Goal: Task Accomplishment & Management: Use online tool/utility

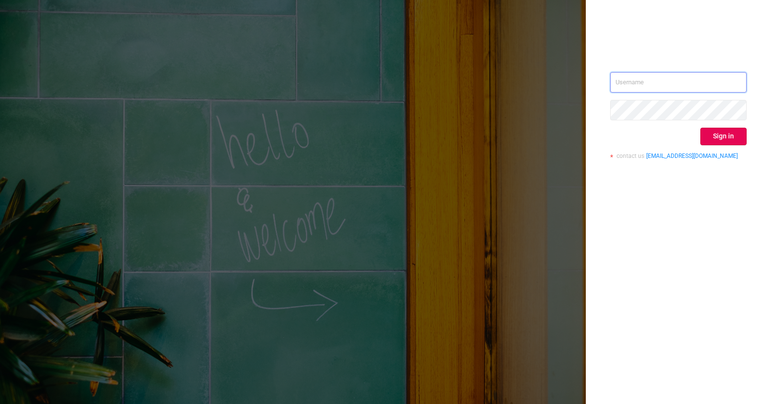
click at [647, 79] on input "text" at bounding box center [678, 82] width 136 height 20
type input "[PERSON_NAME][EMAIL_ADDRESS][DOMAIN_NAME]"
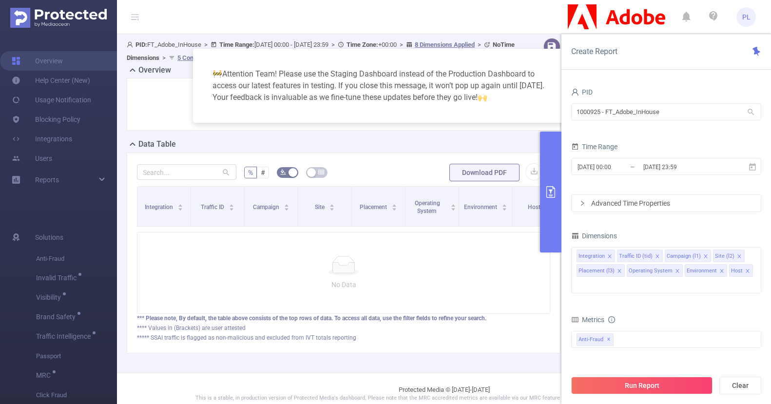
click at [543, 61] on div "🚧 Attention Team! Please use the Staging Dashboard instead of the Production Da…" at bounding box center [386, 85] width 362 height 51
click at [556, 204] on button "primary" at bounding box center [550, 192] width 21 height 121
click at [545, 168] on button "primary" at bounding box center [550, 192] width 21 height 121
click at [342, 107] on div "🚧 Attention Team! Please use the Staging Dashboard instead of the Production Da…" at bounding box center [386, 85] width 362 height 51
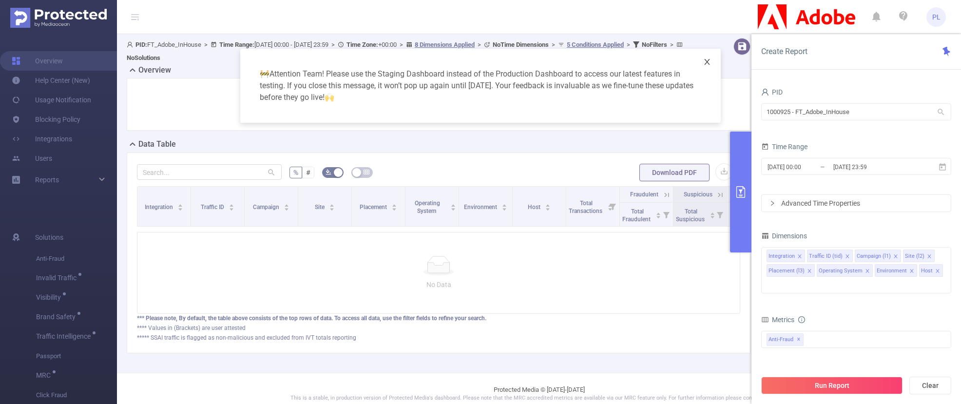
click at [709, 62] on icon "icon: close" at bounding box center [707, 62] width 8 height 8
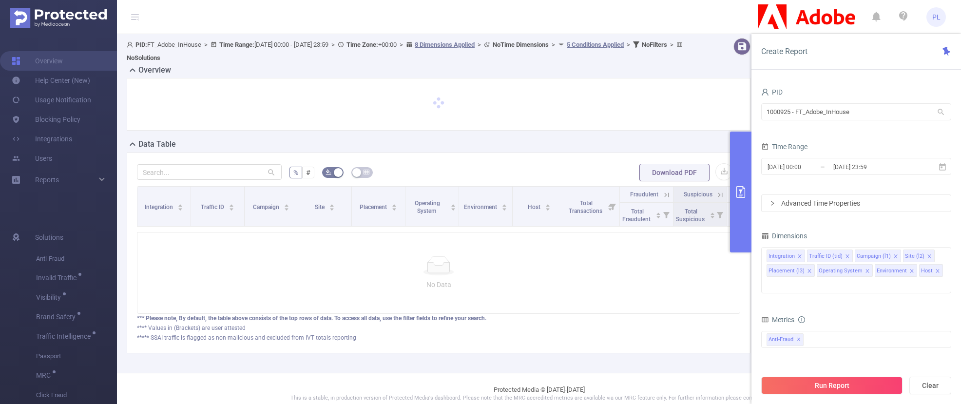
click at [733, 172] on button "primary" at bounding box center [740, 192] width 21 height 121
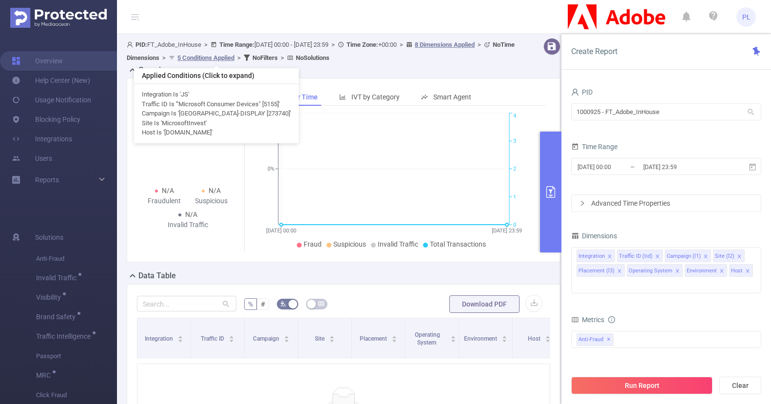
click at [234, 58] on u "5 Conditions Applied" at bounding box center [205, 57] width 57 height 7
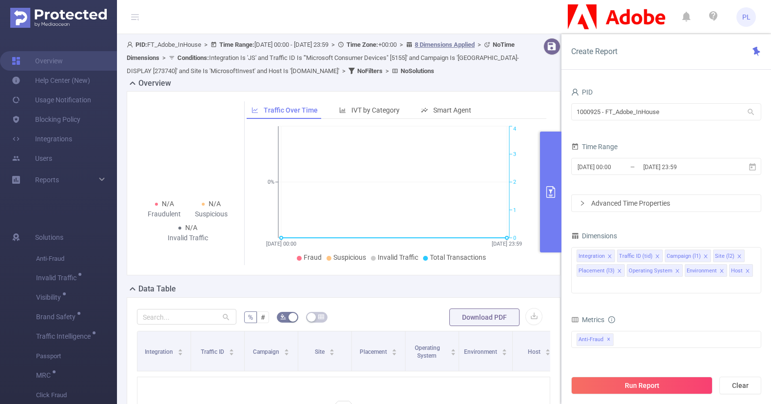
click at [551, 169] on button "primary" at bounding box center [550, 192] width 21 height 121
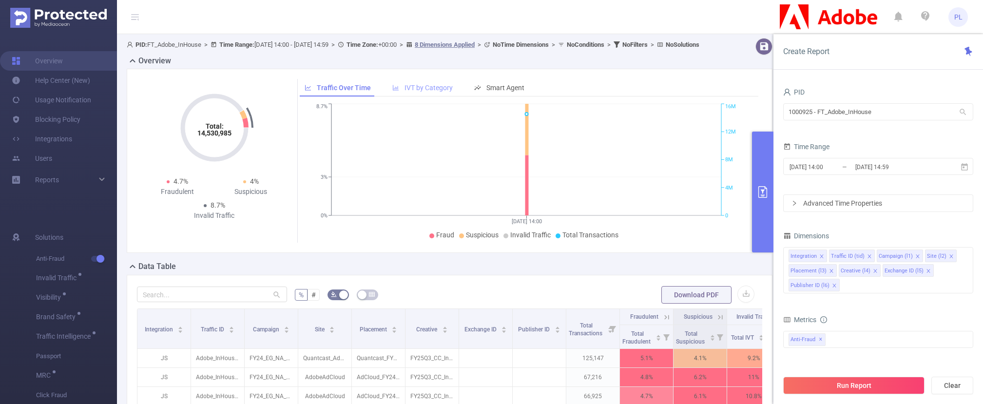
click at [415, 92] on span "IVT by Category" at bounding box center [429, 88] width 48 height 8
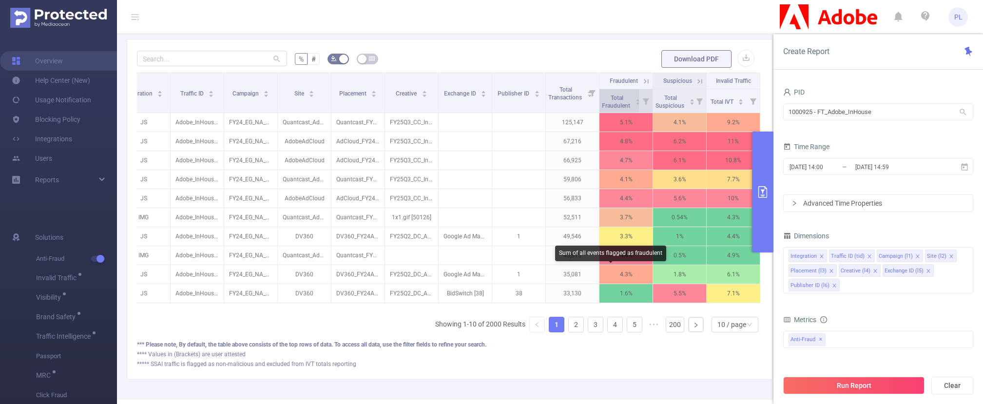
scroll to position [258, 0]
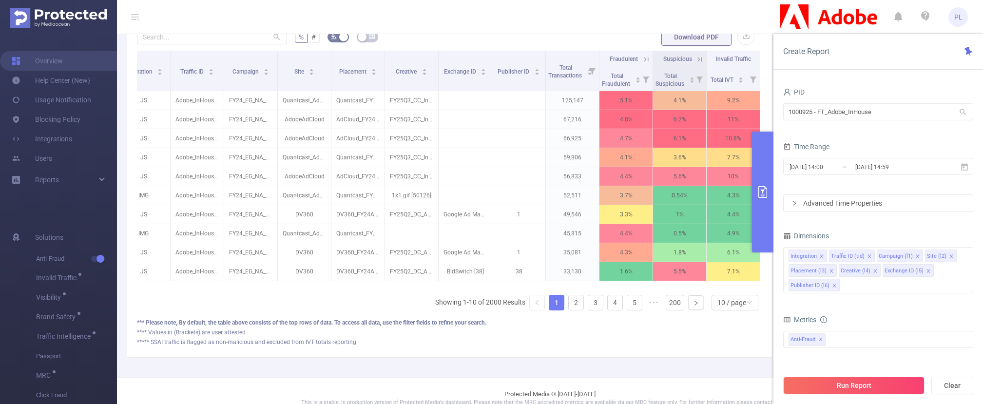
click at [698, 61] on icon at bounding box center [700, 59] width 4 height 4
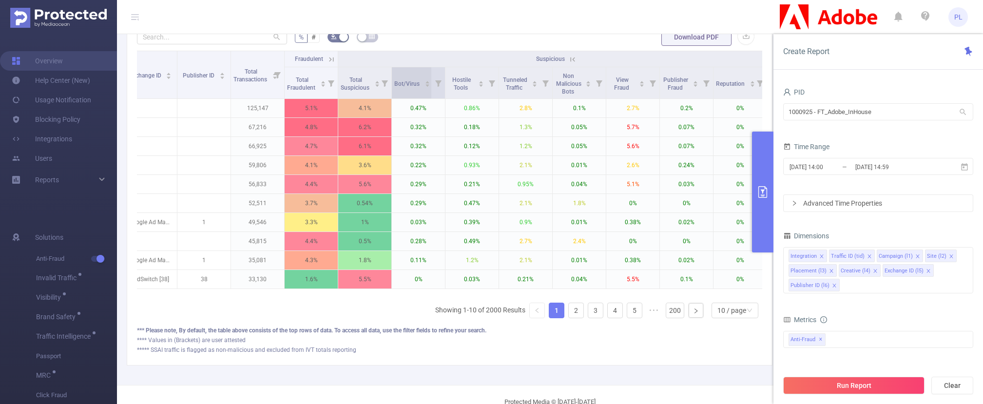
scroll to position [0, 339]
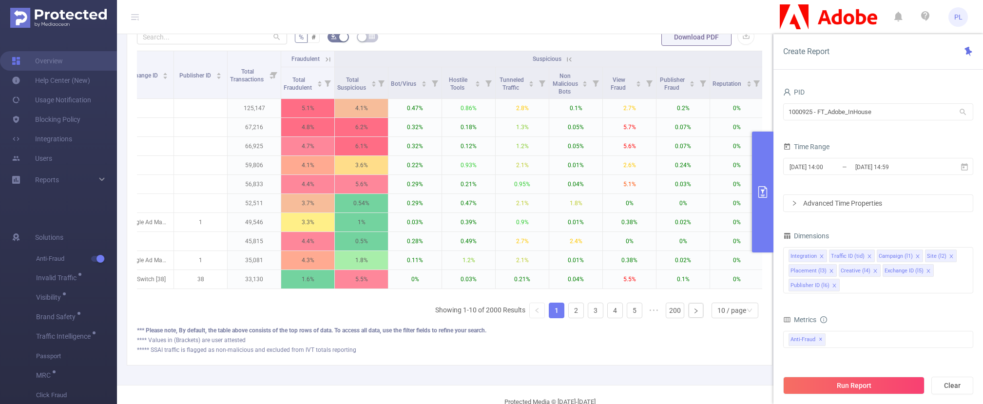
click at [326, 61] on icon at bounding box center [328, 59] width 4 height 4
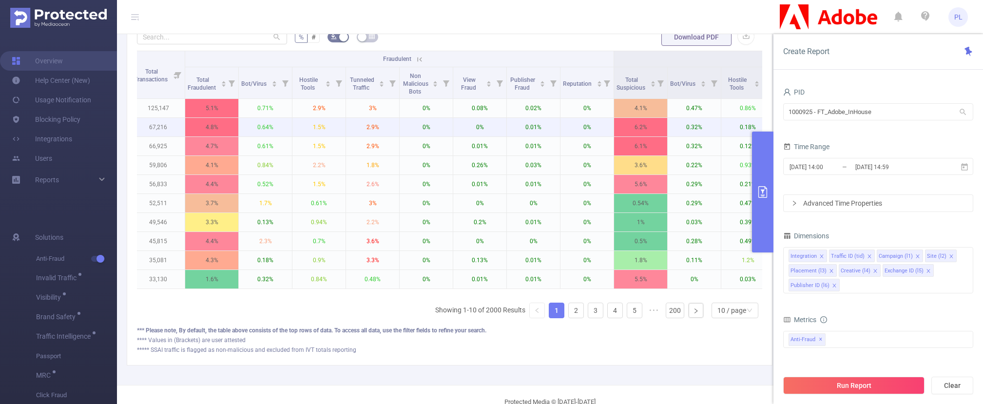
scroll to position [0, 423]
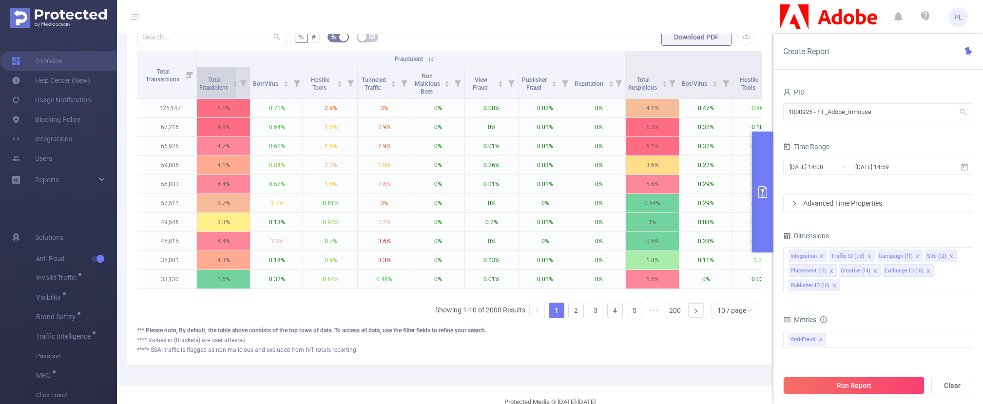
click at [233, 88] on icon "icon: caret-down" at bounding box center [234, 85] width 5 height 5
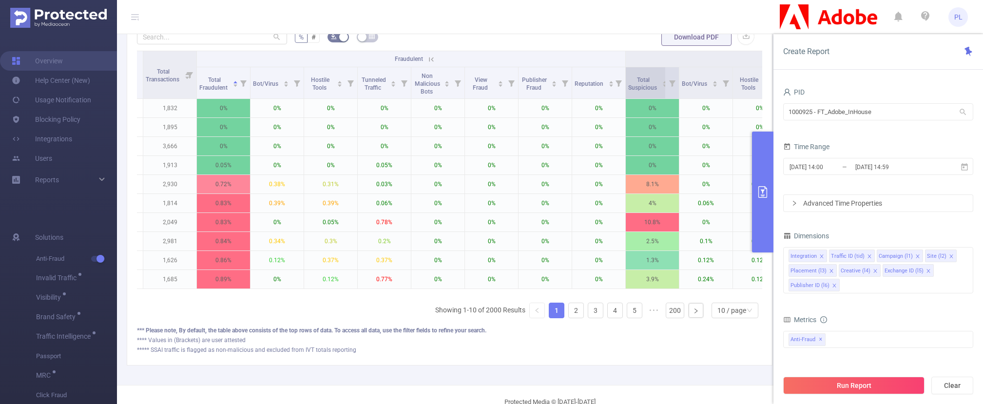
click at [664, 87] on icon "icon: caret-down" at bounding box center [665, 86] width 4 height 2
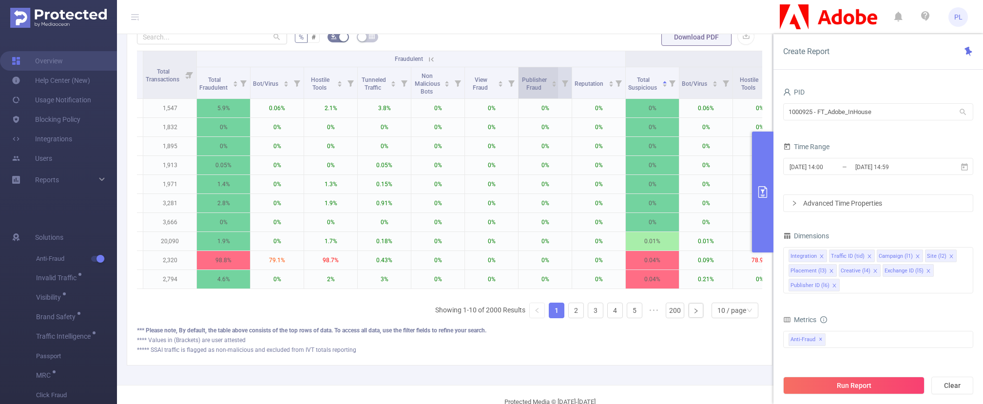
scroll to position [257, 0]
click at [378, 66] on th "Fraudulent" at bounding box center [411, 60] width 429 height 16
click at [432, 64] on icon at bounding box center [431, 60] width 9 height 9
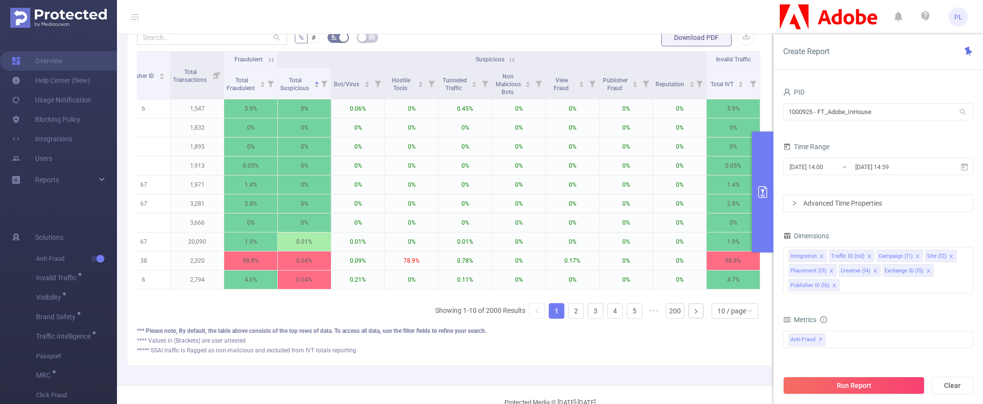
scroll to position [0, 403]
click at [508, 64] on icon at bounding box center [512, 60] width 9 height 9
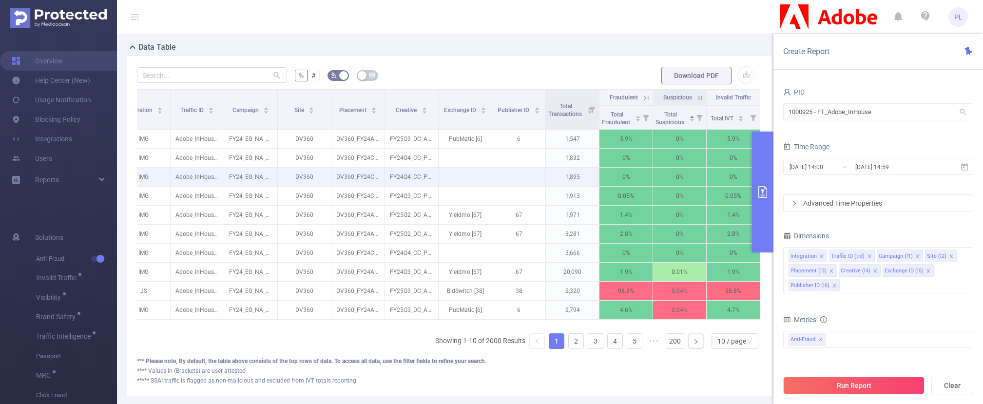
scroll to position [211, 0]
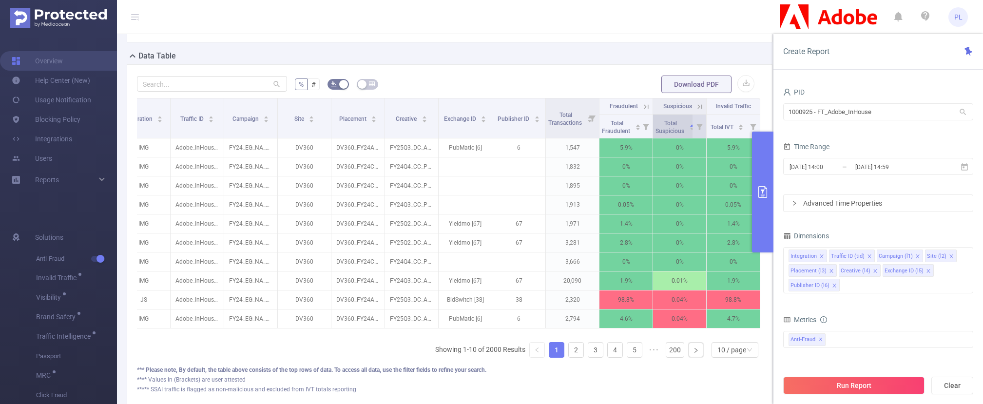
click at [689, 132] on icon "icon: caret-down" at bounding box center [691, 128] width 5 height 5
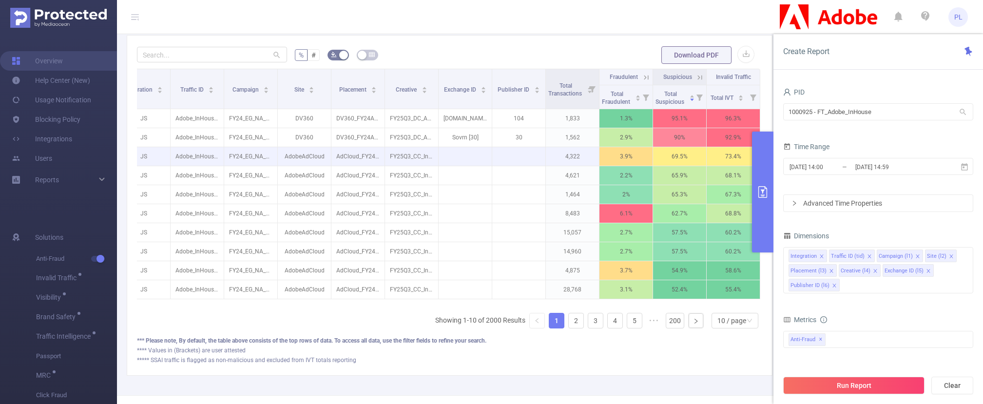
scroll to position [233, 0]
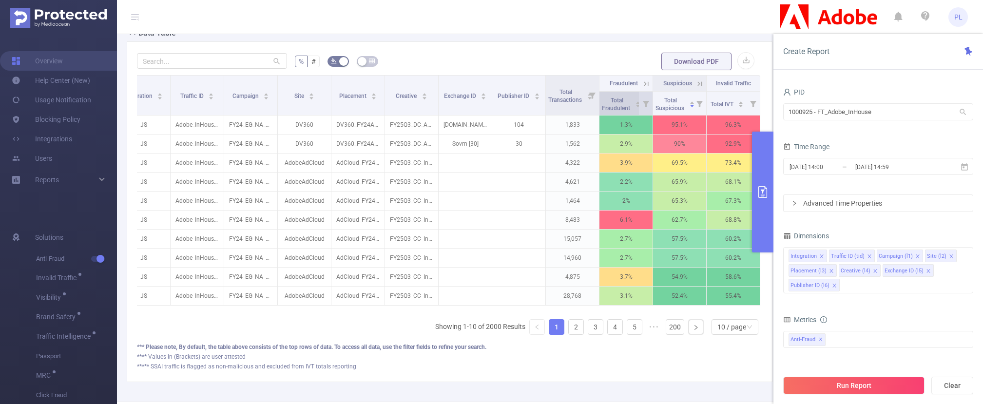
click at [636, 108] on icon "icon: caret-down" at bounding box center [638, 106] width 4 height 2
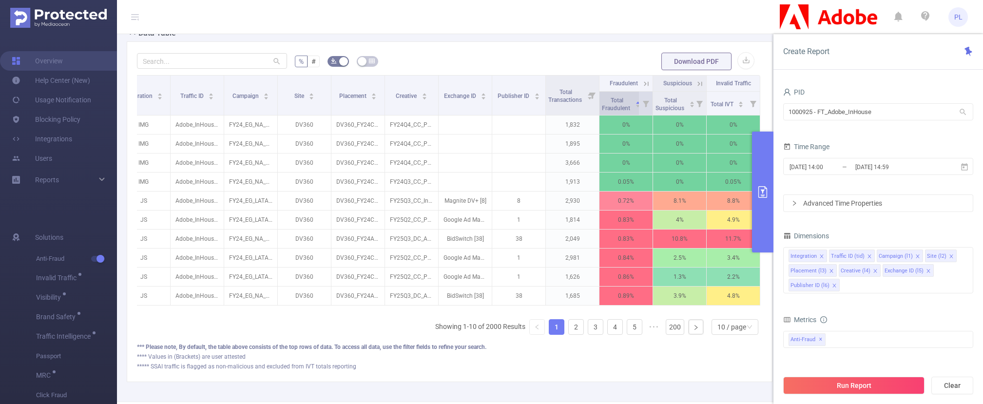
click at [636, 108] on icon "icon: caret-down" at bounding box center [638, 106] width 4 height 2
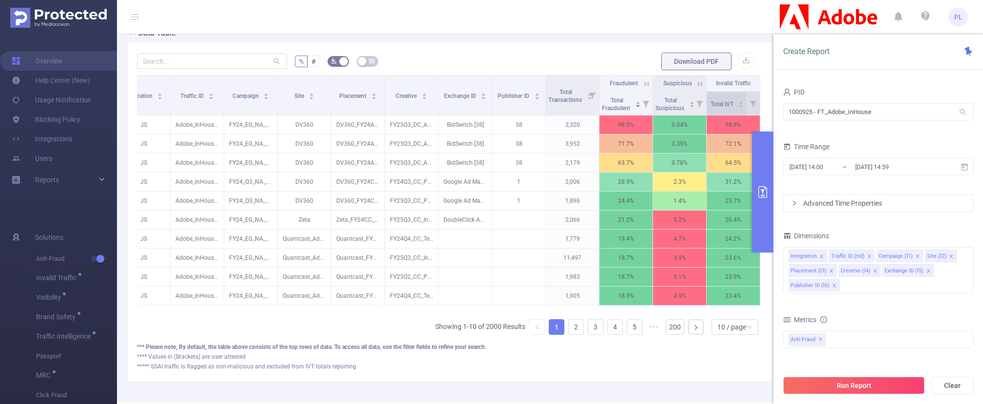
click at [739, 108] on icon "icon: caret-down" at bounding box center [741, 106] width 4 height 2
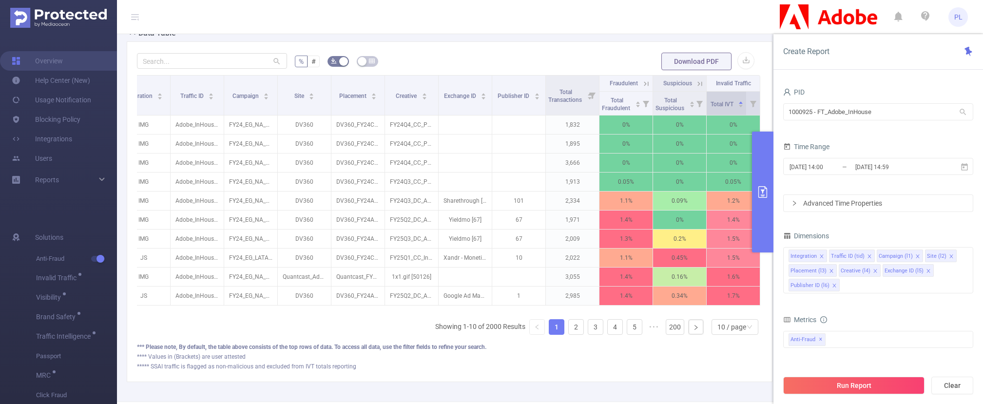
click at [739, 108] on icon "icon: caret-down" at bounding box center [741, 106] width 4 height 2
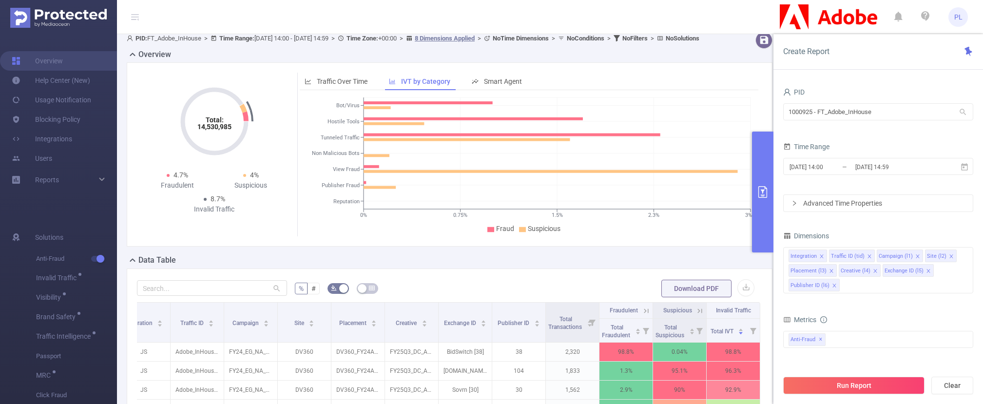
scroll to position [0, 0]
